Goal: Task Accomplishment & Management: Manage account settings

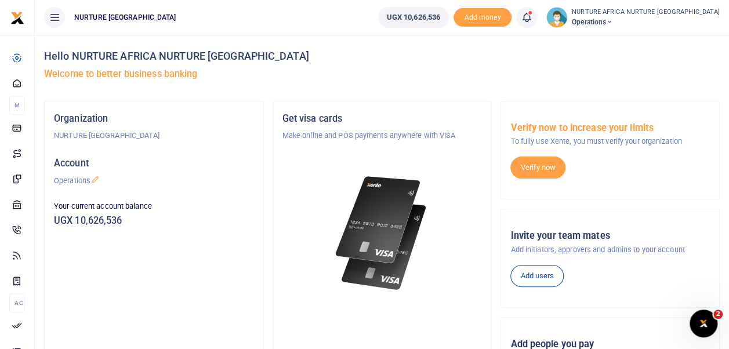
click at [533, 15] on icon at bounding box center [527, 17] width 12 height 13
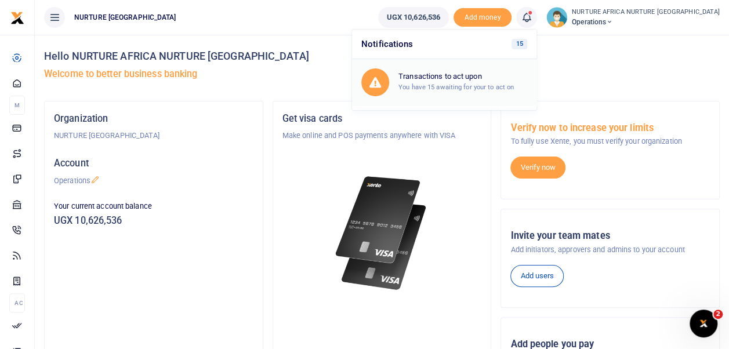
click at [461, 84] on small "You have 15 awaiting for your to act on" at bounding box center [456, 87] width 115 height 8
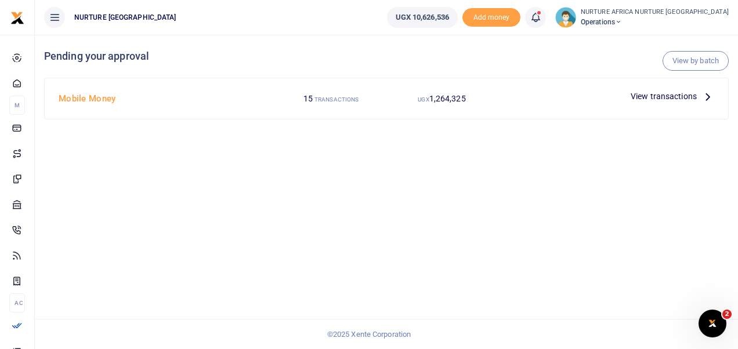
click at [644, 97] on span "View transactions" at bounding box center [664, 96] width 66 height 13
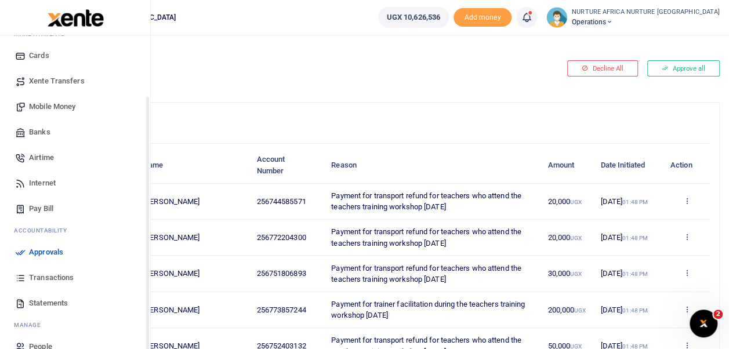
scroll to position [82, 0]
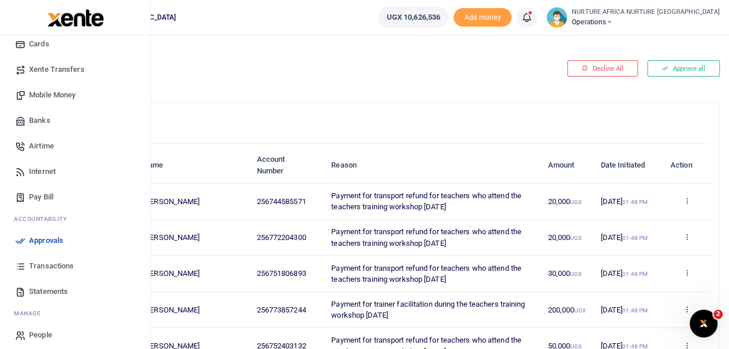
click at [46, 261] on span "Transactions" at bounding box center [51, 267] width 45 height 12
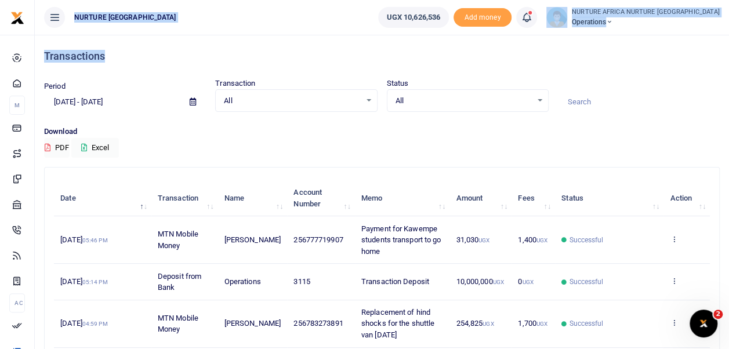
drag, startPoint x: 579, startPoint y: 60, endPoint x: 515, endPoint y: 31, distance: 69.6
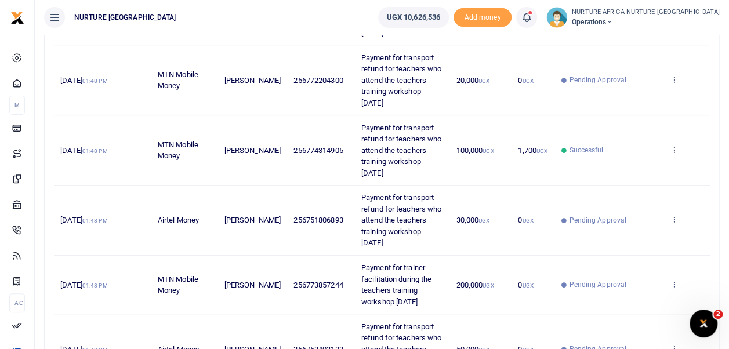
scroll to position [405, 0]
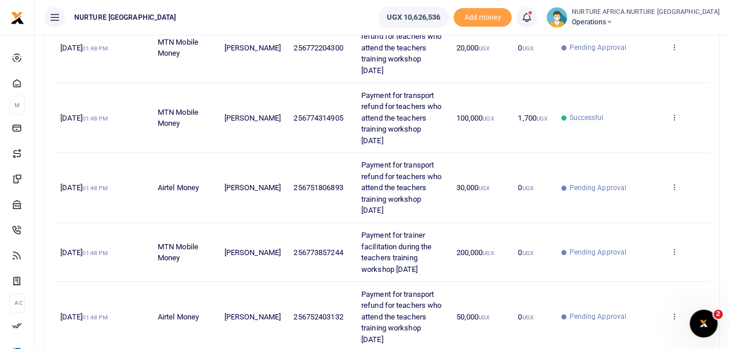
click at [335, 11] on ul "NURTURE [GEOGRAPHIC_DATA]" at bounding box center [202, 17] width 334 height 35
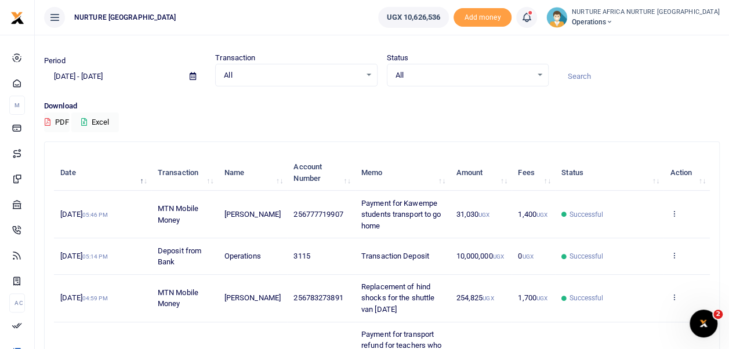
scroll to position [0, 0]
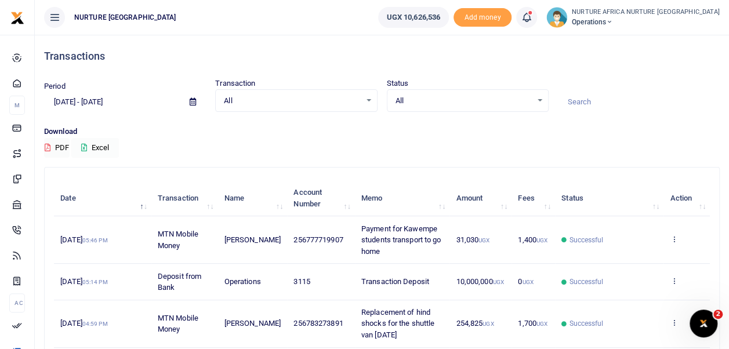
click at [104, 144] on button "Excel" at bounding box center [95, 148] width 48 height 20
click at [541, 102] on div "All Select an option..." at bounding box center [468, 101] width 161 height 13
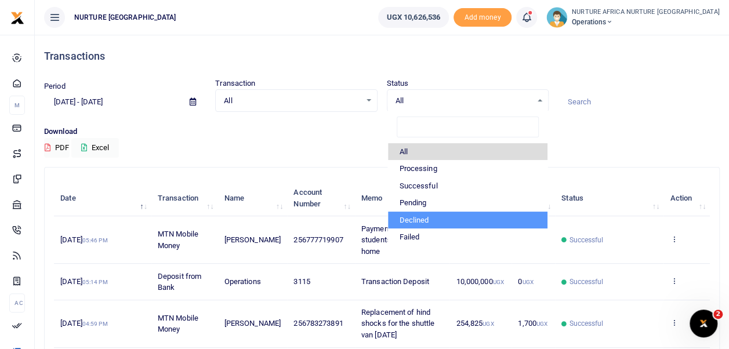
click at [432, 218] on li "Declined" at bounding box center [468, 220] width 160 height 17
select select "DECLINED"
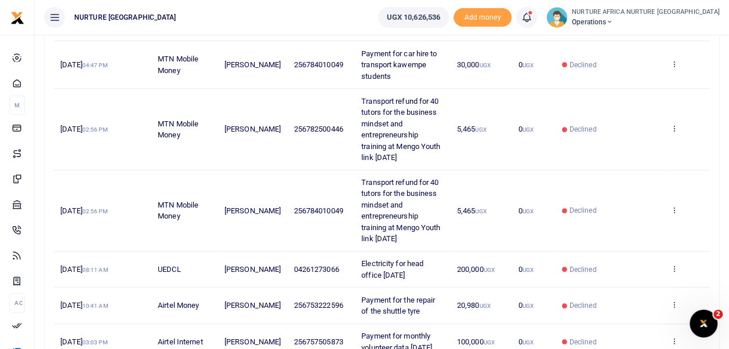
scroll to position [174, 0]
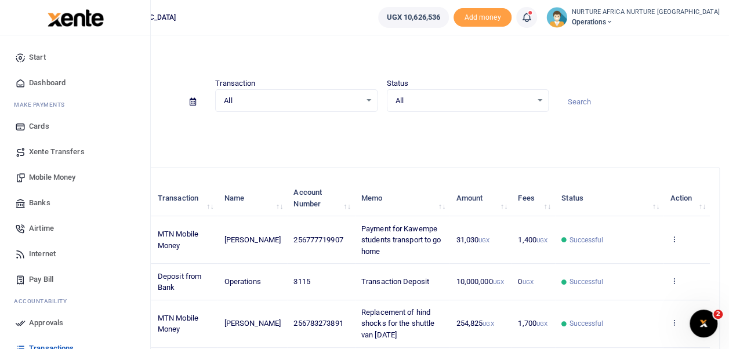
click at [49, 345] on span "Transactions" at bounding box center [51, 349] width 45 height 12
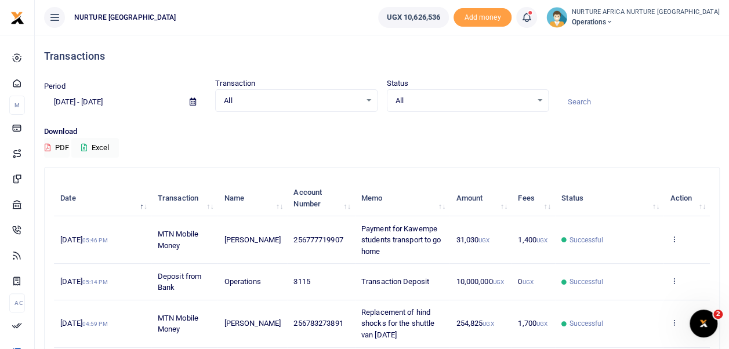
click at [533, 18] on icon at bounding box center [527, 17] width 12 height 13
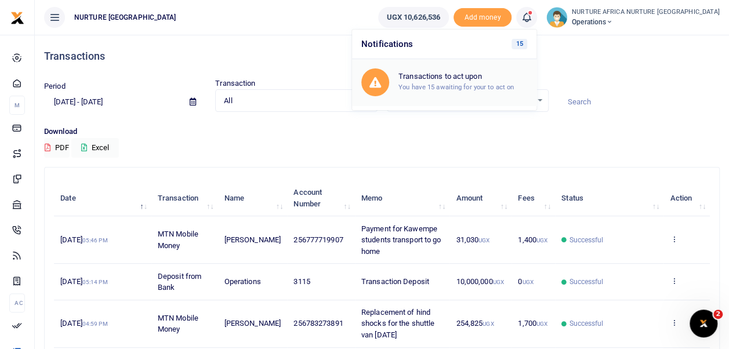
click at [487, 85] on small "You have 15 awaiting for your to act on" at bounding box center [456, 87] width 115 height 8
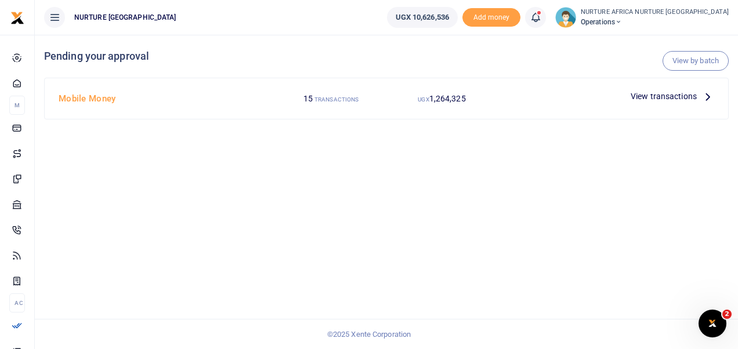
click at [668, 93] on span "View transactions" at bounding box center [664, 96] width 66 height 13
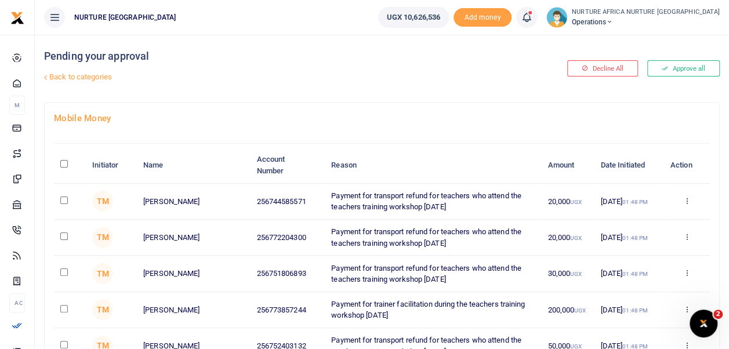
click at [62, 162] on input "\a \a : activate to sort column descending" at bounding box center [64, 164] width 8 height 8
checkbox input "true"
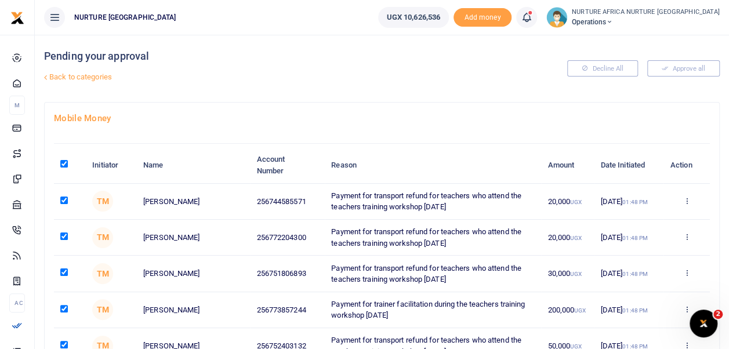
checkbox input "true"
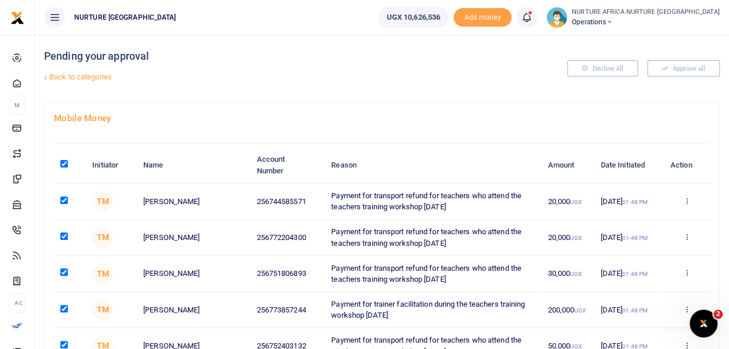
checkbox input "true"
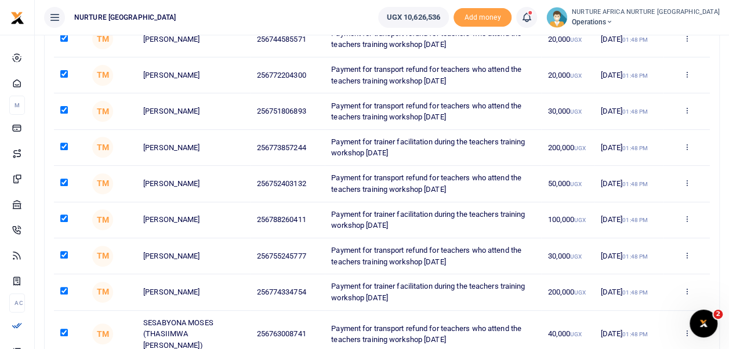
scroll to position [122, 0]
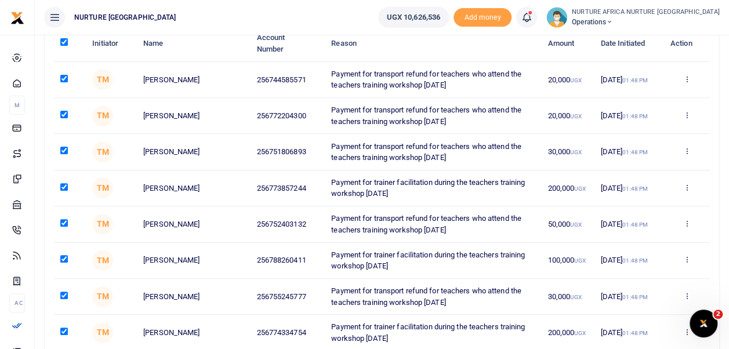
click at [64, 255] on input "checkbox" at bounding box center [64, 259] width 8 height 8
checkbox input "false"
